Goal: Information Seeking & Learning: Find specific fact

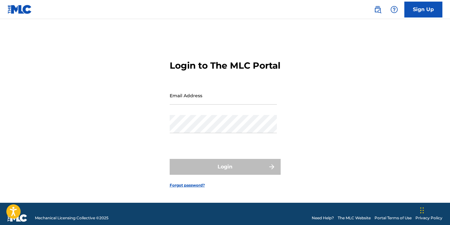
click at [209, 104] on input "Email Address" at bounding box center [223, 95] width 107 height 18
type input "[EMAIL_ADDRESS][DOMAIN_NAME]"
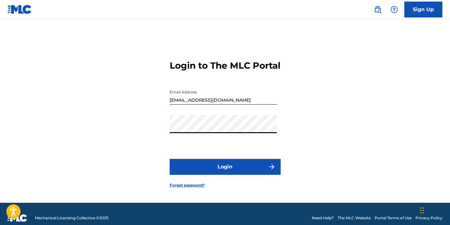
click at [227, 173] on button "Login" at bounding box center [225, 167] width 111 height 16
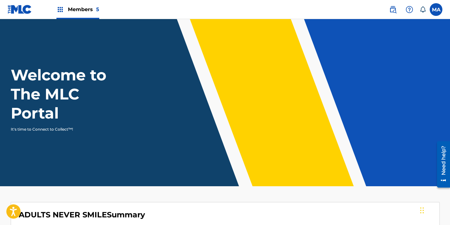
click at [63, 10] on img at bounding box center [60, 10] width 8 height 8
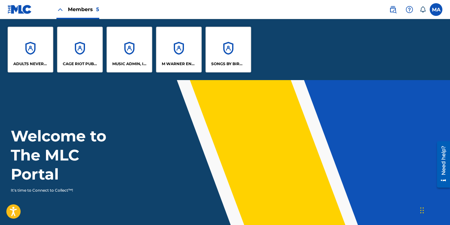
click at [129, 60] on div "MUSIC ADMIN, INC." at bounding box center [130, 50] width 46 height 46
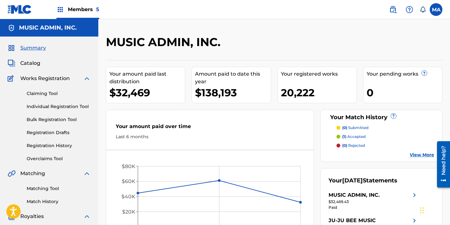
click at [26, 63] on span "Catalog" at bounding box center [30, 63] width 20 height 8
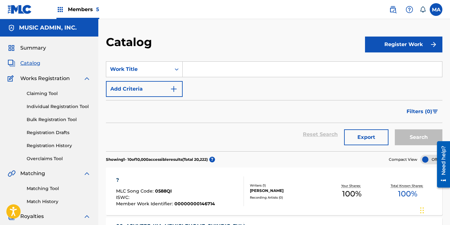
click at [205, 70] on input "Search Form" at bounding box center [313, 69] width 260 height 15
paste input "Busy"
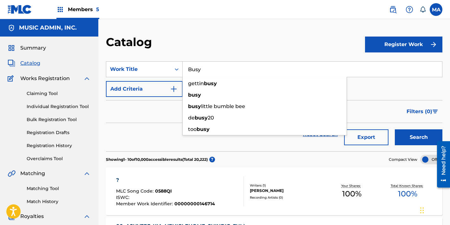
type input "Busy"
click at [418, 137] on button "Search" at bounding box center [419, 137] width 48 height 16
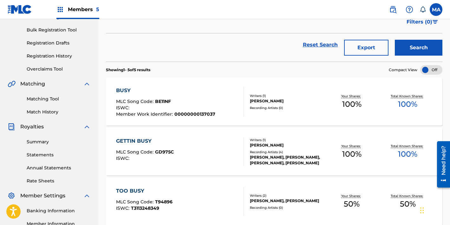
scroll to position [82, 0]
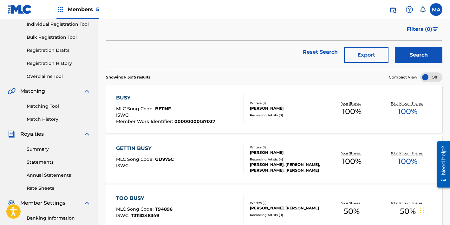
click at [263, 107] on div "[PERSON_NAME]" at bounding box center [287, 108] width 74 height 6
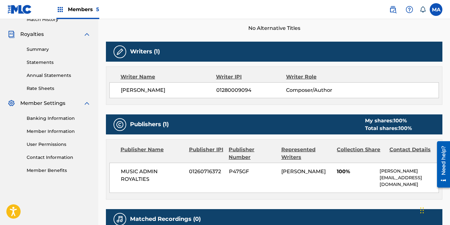
scroll to position [184, 0]
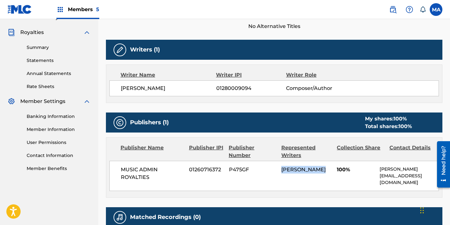
drag, startPoint x: 282, startPoint y: 169, endPoint x: 326, endPoint y: 169, distance: 44.7
click at [326, 169] on div "[PERSON_NAME]" at bounding box center [306, 170] width 51 height 8
copy span "[PERSON_NAME]"
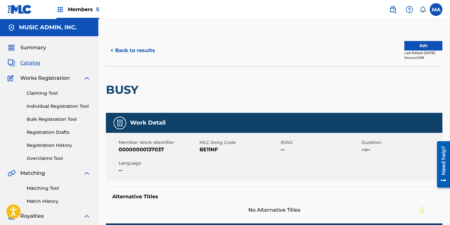
scroll to position [0, 0]
